Goal: Task Accomplishment & Management: Manage account settings

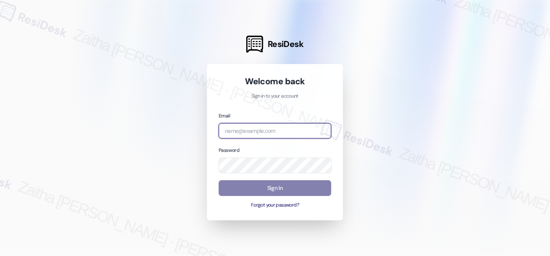
click at [263, 124] on input "email" at bounding box center [275, 131] width 113 height 16
type input "b"
click at [0, 256] on com-1password-button at bounding box center [0, 256] width 0 height 0
type input "[EMAIL_ADDRESS][PERSON_NAME][DOMAIN_NAME]"
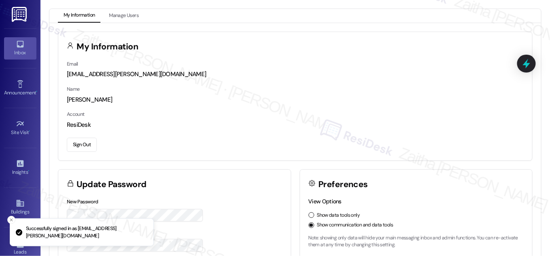
click at [29, 49] on div "Inbox" at bounding box center [20, 53] width 41 height 8
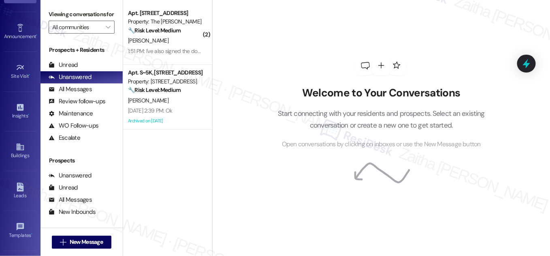
scroll to position [127, 0]
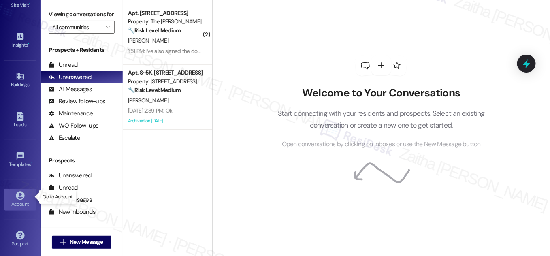
click at [23, 196] on link "Account" at bounding box center [20, 200] width 32 height 22
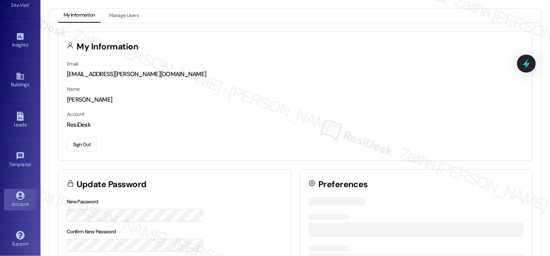
click at [83, 145] on button "Sign Out" at bounding box center [82, 145] width 30 height 14
